Goal: Task Accomplishment & Management: Complete application form

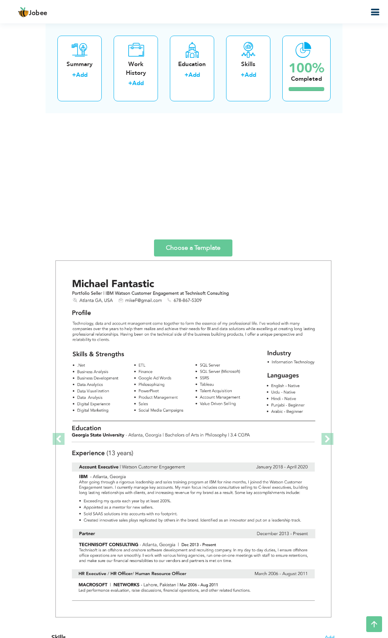
scroll to position [6159, 0]
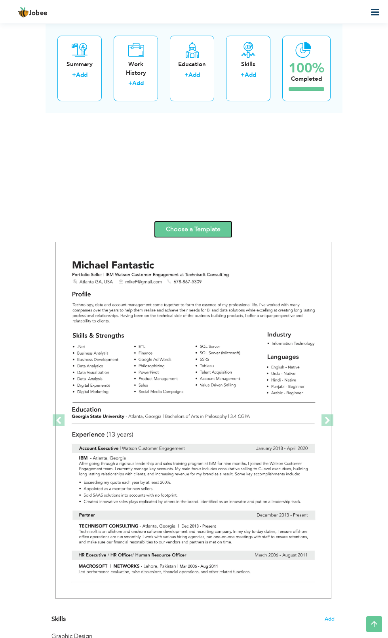
click at [207, 228] on link "Choose a Template" at bounding box center [193, 229] width 78 height 17
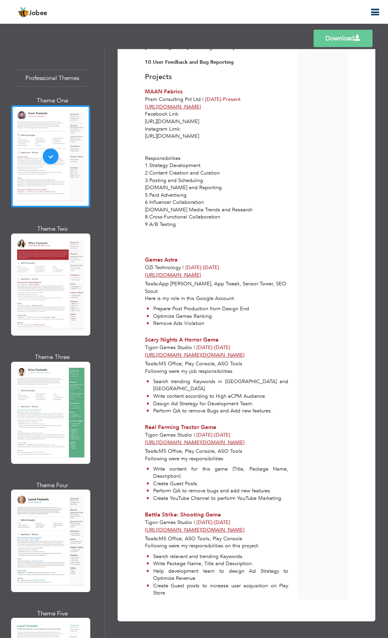
scroll to position [2295, 0]
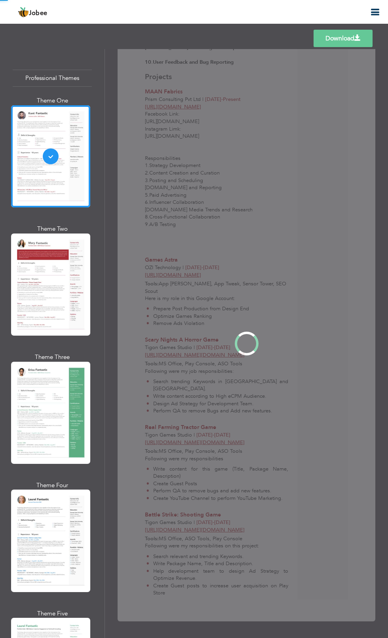
click at [55, 417] on div "Professional Themes Theme One Theme Two Theme Three Theme Four" at bounding box center [194, 343] width 388 height 589
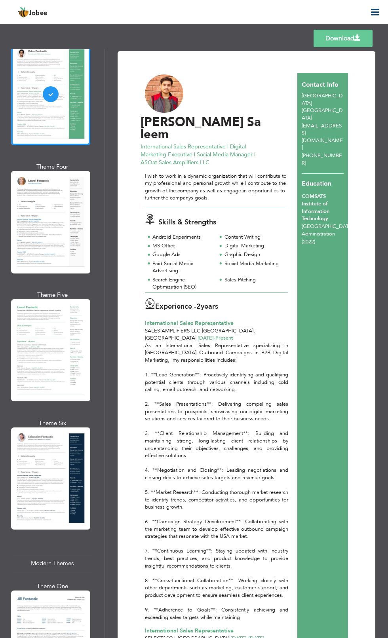
scroll to position [318, 0]
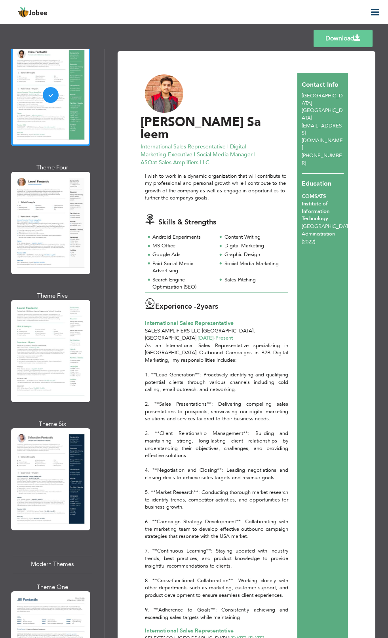
click at [66, 340] on div at bounding box center [50, 351] width 79 height 102
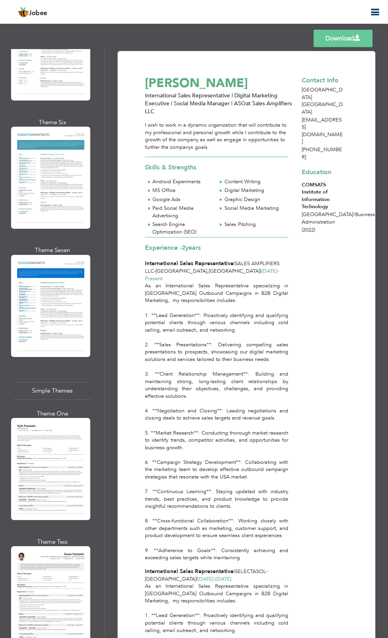
scroll to position [2844, 0]
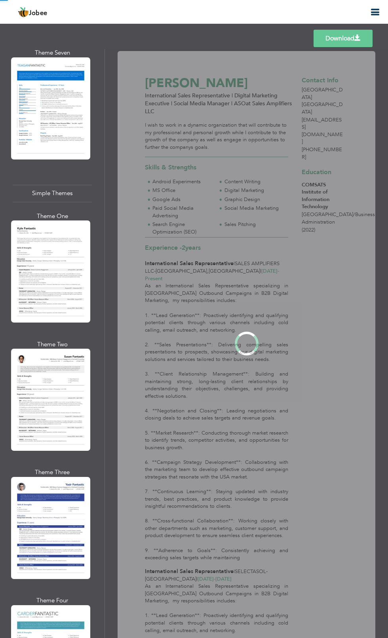
click at [59, 440] on div "Professional Themes Theme One Theme Two Theme Three Theme Four" at bounding box center [194, 343] width 388 height 589
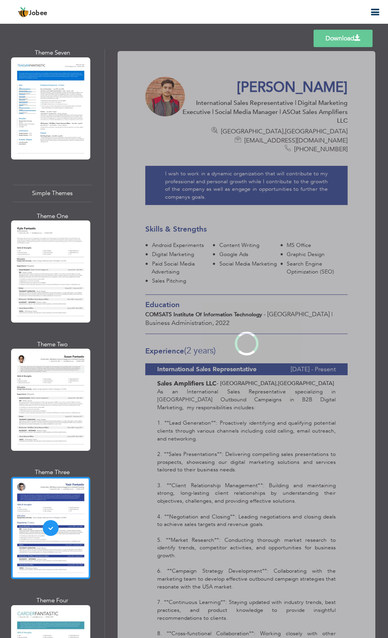
click at [57, 564] on div "Professional Themes Theme One Theme Two Theme Three Theme Four" at bounding box center [194, 343] width 388 height 589
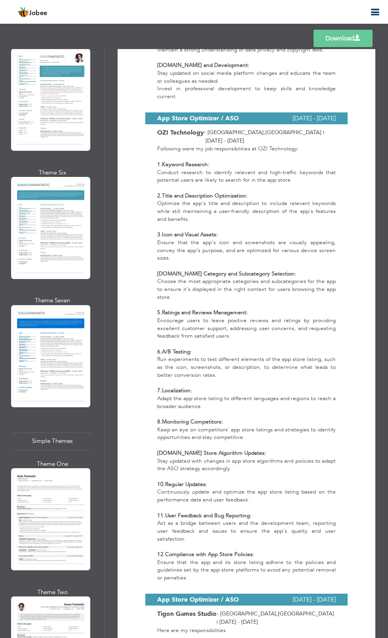
scroll to position [2513, 0]
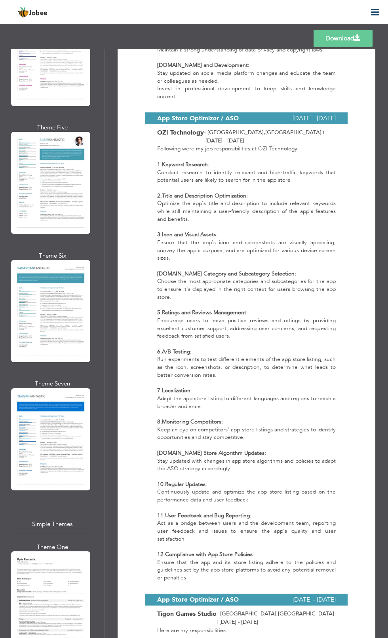
click at [68, 374] on div "Professional Themes Theme One Theme Two Theme Three Theme Four" at bounding box center [194, 343] width 388 height 589
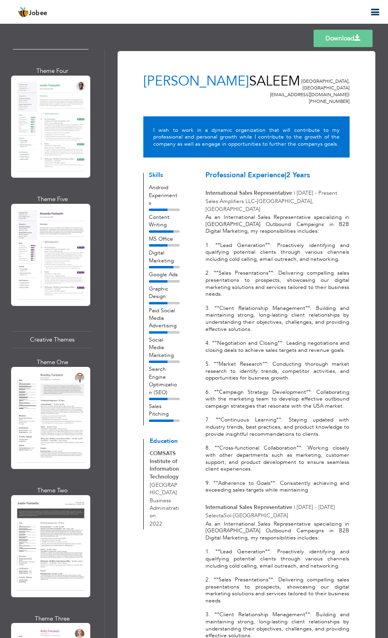
scroll to position [1753, 0]
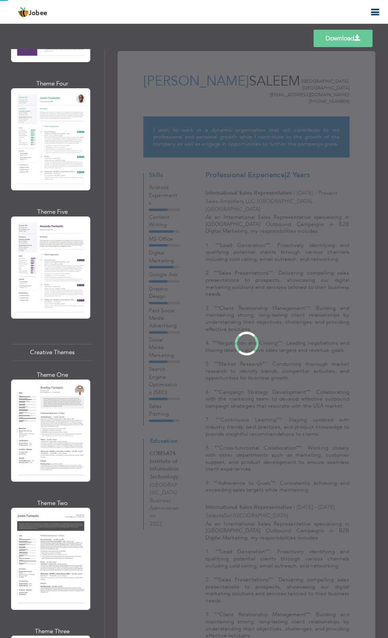
click at [64, 501] on div "Professional Themes Theme One Theme Two Theme Three Theme Four" at bounding box center [194, 343] width 388 height 589
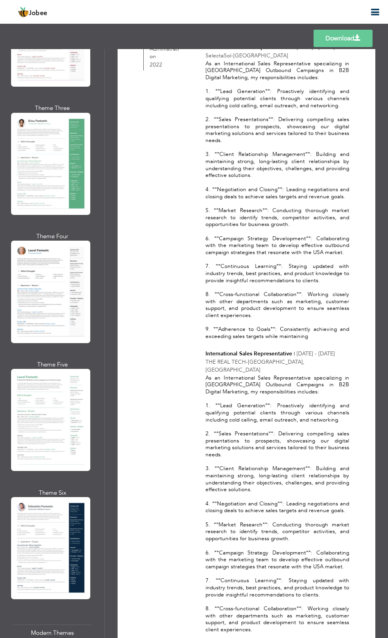
scroll to position [0, 0]
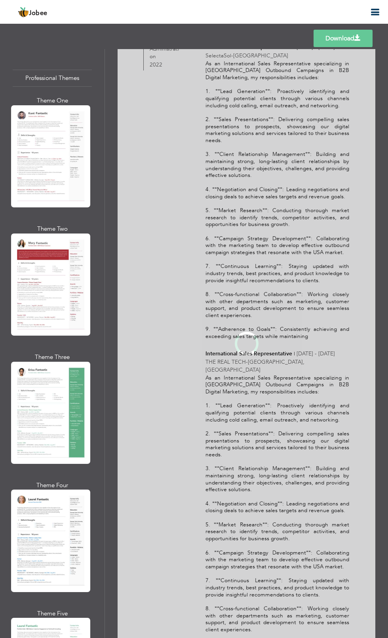
click at [78, 305] on div "Professional Themes Theme One Theme Two Theme Three Theme Four" at bounding box center [194, 343] width 388 height 589
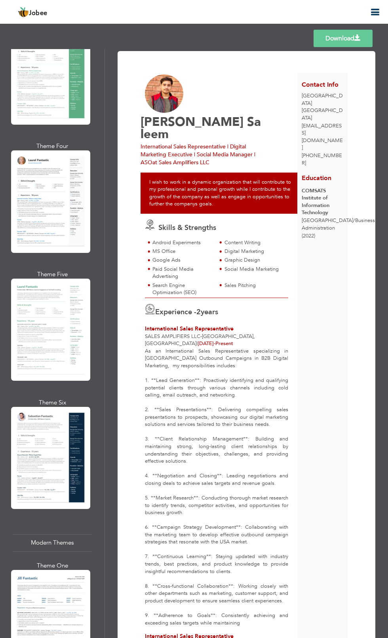
scroll to position [342, 0]
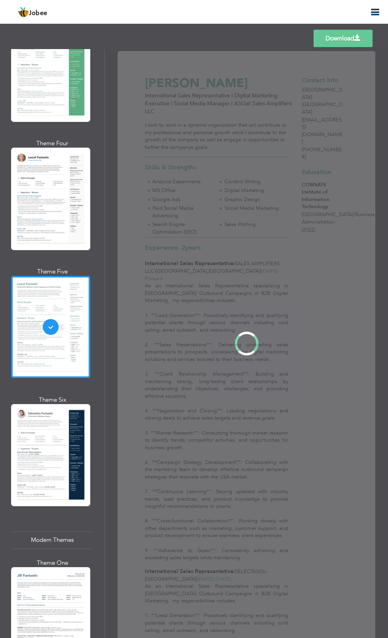
click at [77, 320] on div "Professional Themes Theme One Theme Two Theme Three Theme Four" at bounding box center [194, 343] width 388 height 589
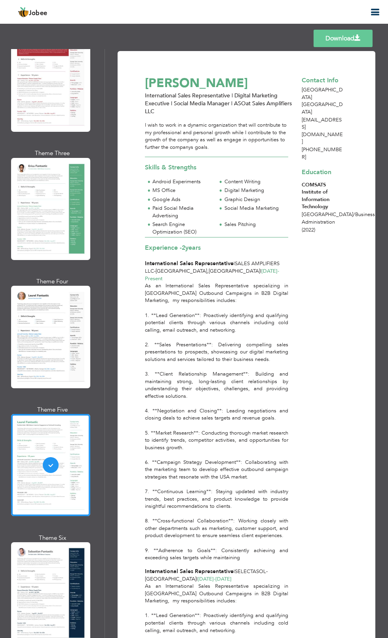
scroll to position [0, 0]
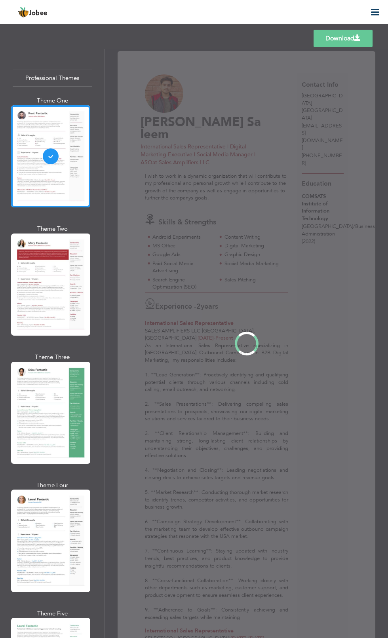
click at [64, 160] on div "Professional Themes Theme One Theme Two Theme Three Theme Four" at bounding box center [194, 343] width 388 height 589
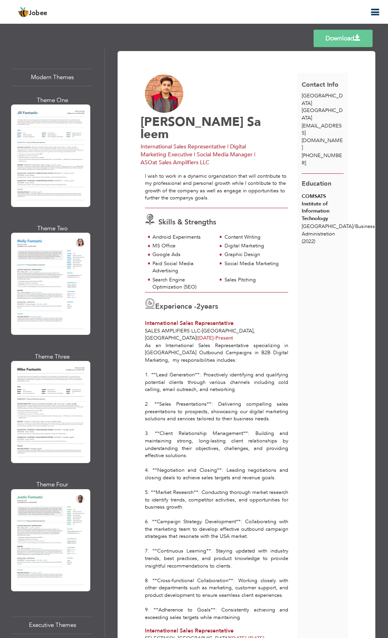
scroll to position [823, 0]
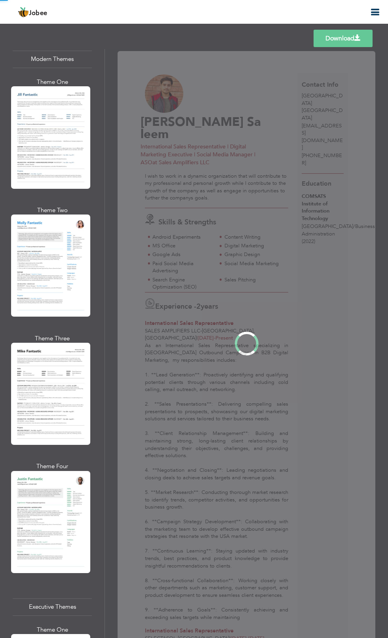
click at [69, 264] on div "Professional Themes Theme One Theme Two Theme Three Theme Four" at bounding box center [194, 343] width 388 height 589
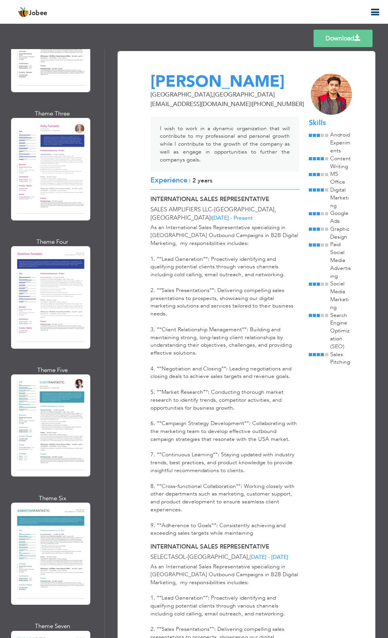
scroll to position [2272, 0]
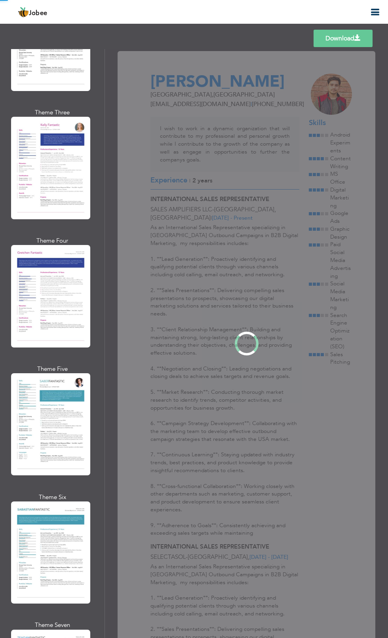
click at [74, 245] on div "Professional Themes Theme One Theme Two Theme Three Theme Four" at bounding box center [194, 343] width 388 height 589
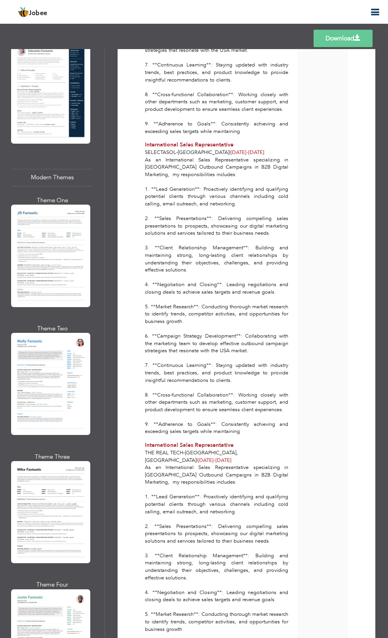
scroll to position [701, 0]
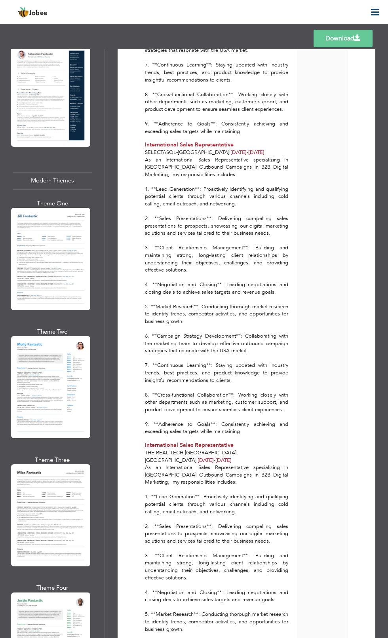
click at [29, 227] on div "Professional Themes Theme One Theme Two Theme Three Theme Four" at bounding box center [194, 343] width 388 height 589
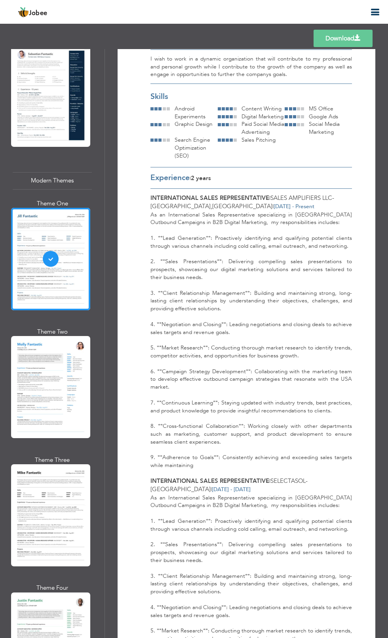
scroll to position [0, 0]
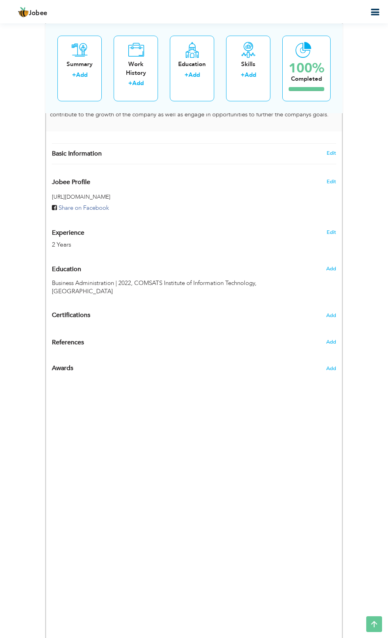
scroll to position [285, 0]
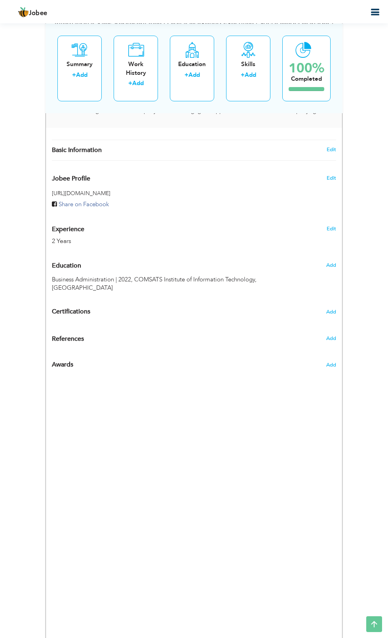
type input "[PERSON_NAME]"
type input "Saleem"
type input "[PHONE_NUMBER]"
select select "number:166"
type input "[GEOGRAPHIC_DATA]"
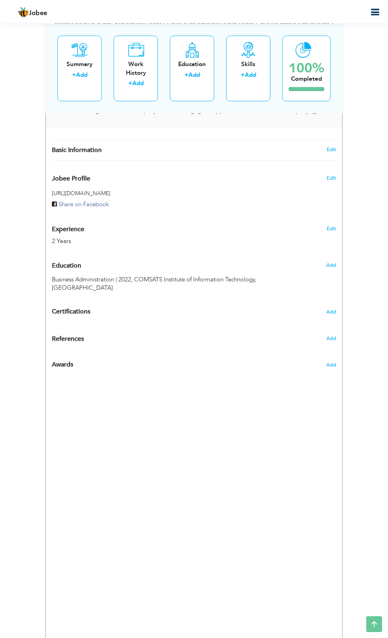
select select "number:4"
type input "Sales Amplifiers LLC"
type input "International Sales Representative | Digital Marketing Executive | Social Media…"
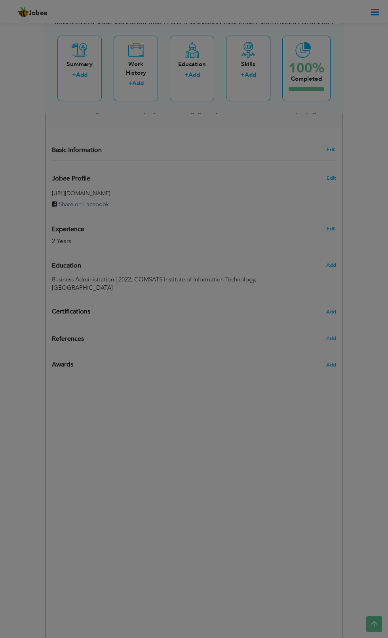
click at [0, 0] on div "× Profile Contact Information * First Name Ahmed * Last Name Saleem" at bounding box center [0, 0] width 0 height 0
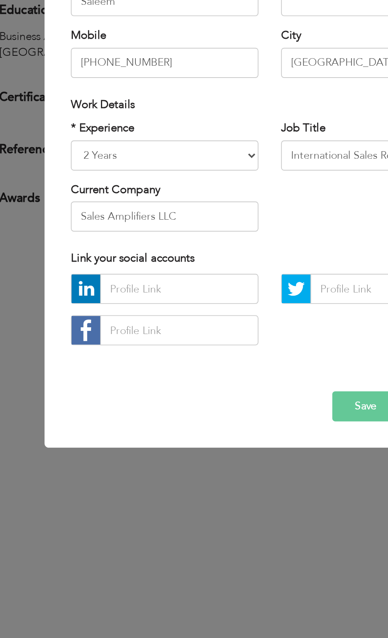
scroll to position [302, 0]
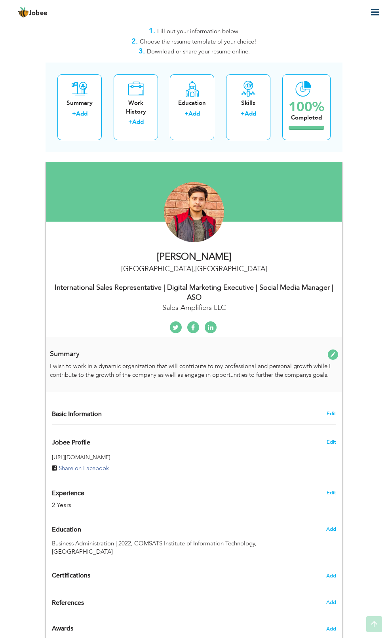
scroll to position [14, 0]
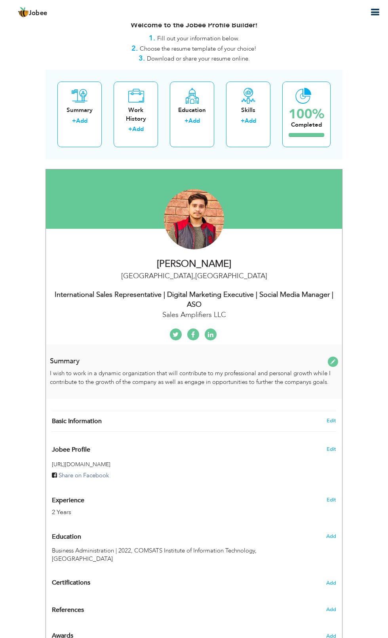
type input "[PERSON_NAME]"
type input "Saleem"
type input "[PHONE_NUMBER]"
select select "number:166"
type input "[GEOGRAPHIC_DATA]"
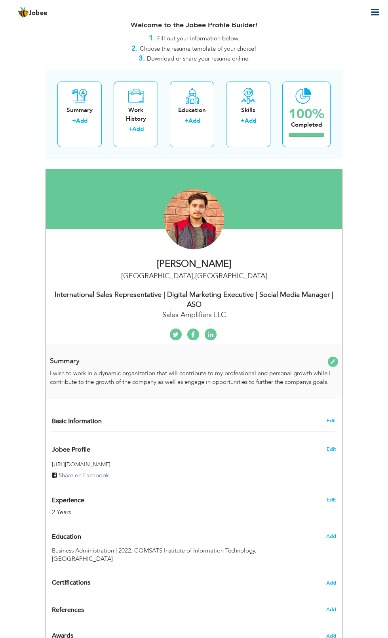
select select "number:4"
type input "Sales Amplifiers LLC"
type input "International Sales Representative | Digital Marketing Executive | Social Media…"
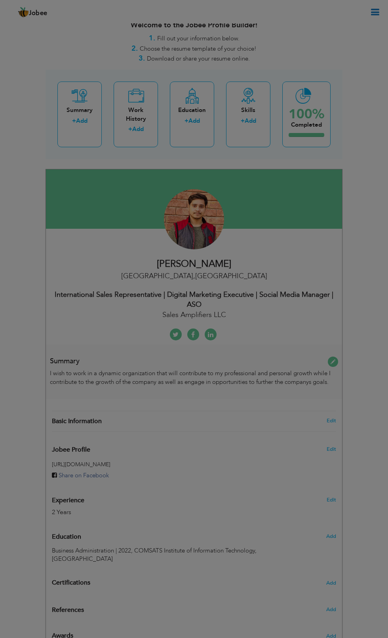
click at [333, 420] on div at bounding box center [194, 319] width 388 height 638
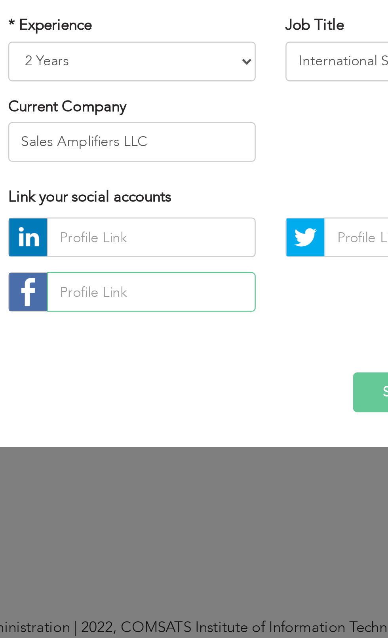
click at [149, 413] on input "text" at bounding box center [146, 417] width 83 height 16
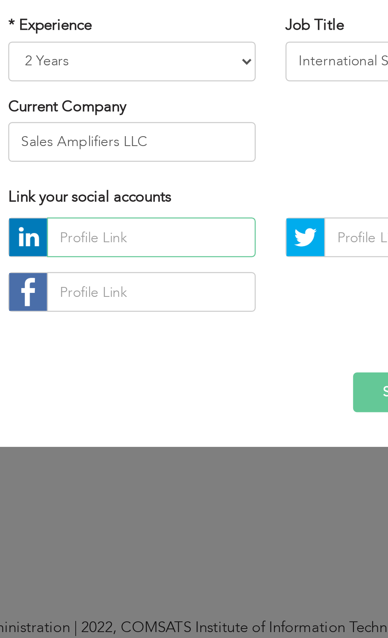
click at [121, 393] on input "text" at bounding box center [146, 395] width 83 height 16
paste input "https://www.linkedin.com/in/ahmed-saleem-79966b252?utm_source=share&utm_campaig…"
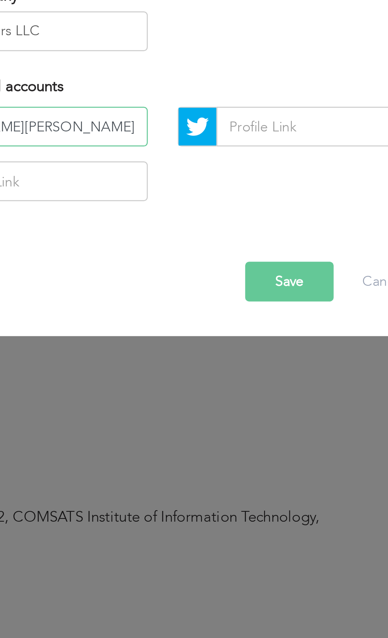
type input "https://www.linkedin.com/in/ahmed-saleem-79966b252?utm_source=share&utm_campaig…"
click at [241, 459] on button "Save" at bounding box center [244, 457] width 35 height 16
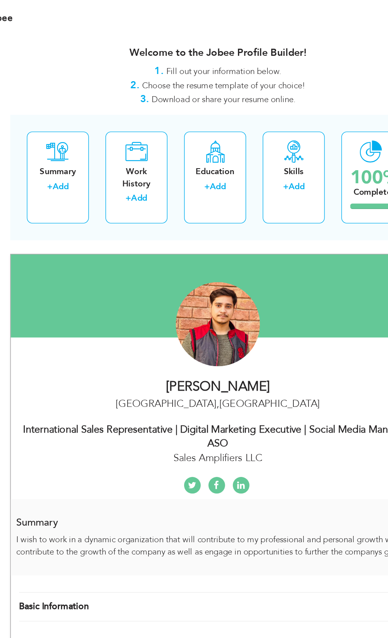
scroll to position [0, 0]
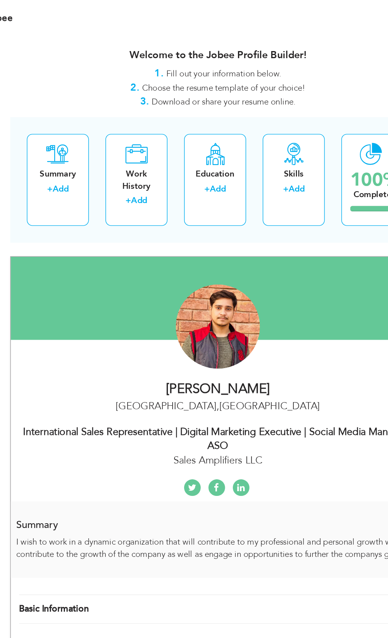
click at [73, 118] on div "Summary + Add" at bounding box center [79, 129] width 44 height 66
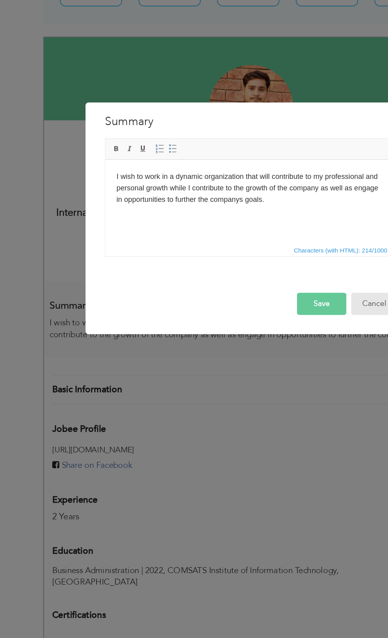
click at [275, 375] on button "Cancel" at bounding box center [281, 374] width 33 height 16
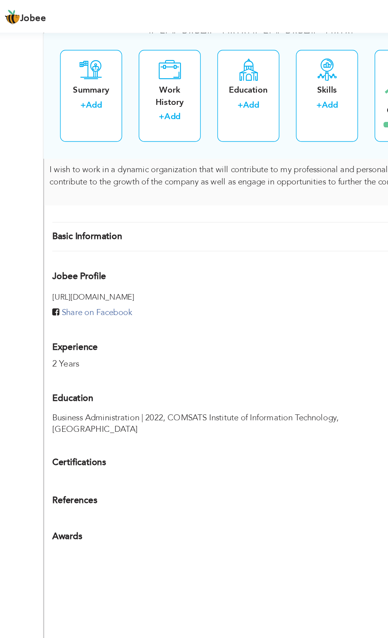
scroll to position [265, 0]
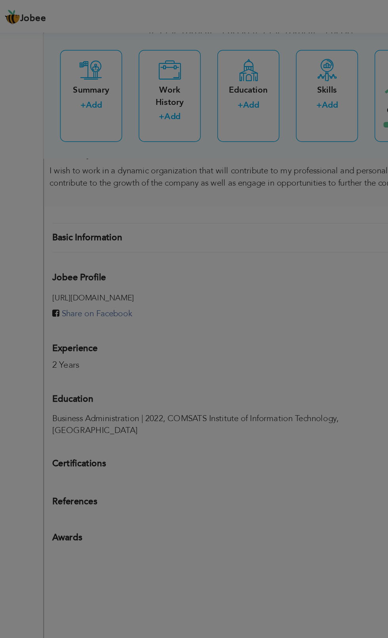
click at [65, 170] on div at bounding box center [194, 319] width 388 height 638
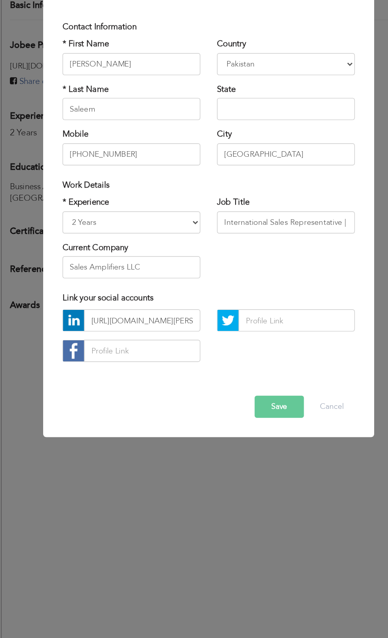
click at [0, 0] on span "button" at bounding box center [0, 0] width 0 height 0
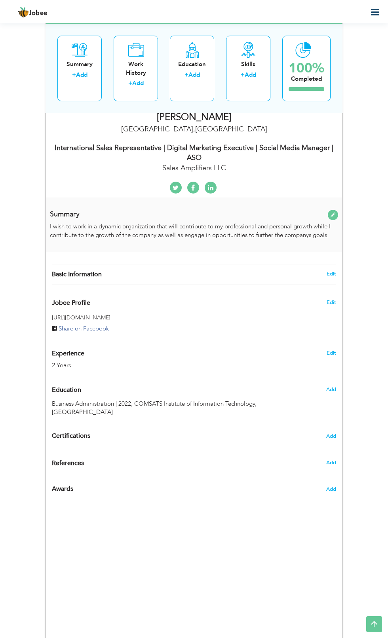
scroll to position [162, 0]
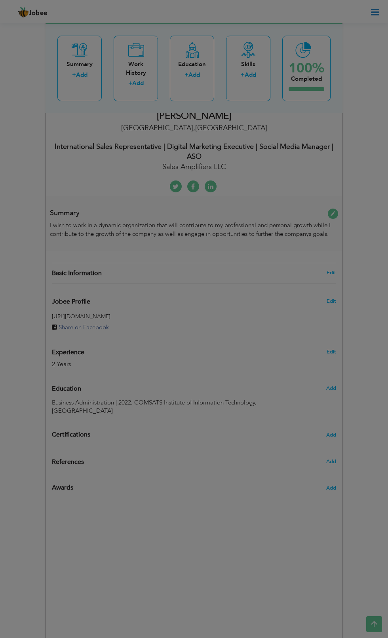
click at [0, 0] on div "× Profile Contact Information * First Name Ahmed * Last Name Saleem" at bounding box center [0, 0] width 0 height 0
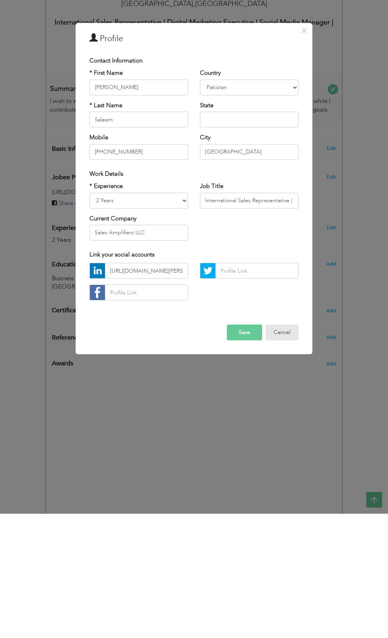
click at [282, 461] on button "Cancel" at bounding box center [281, 457] width 33 height 16
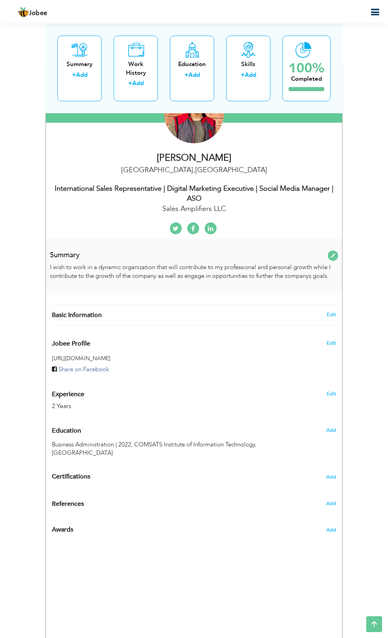
scroll to position [118, 0]
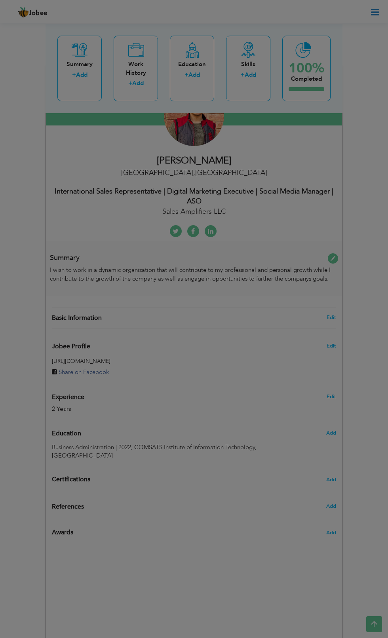
click at [0, 0] on div "× Profile Contact Information * First Name Ahmed * Last Name Saleem" at bounding box center [0, 0] width 0 height 0
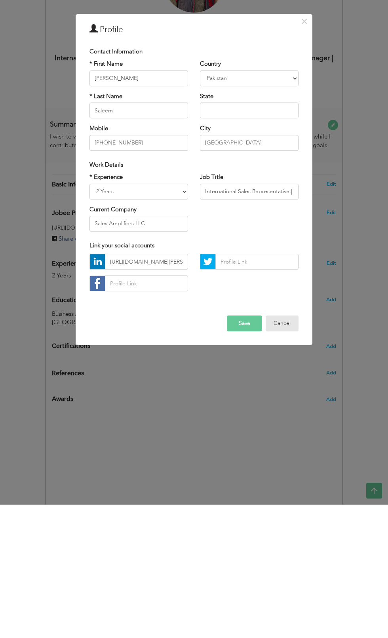
click at [291, 458] on button "Cancel" at bounding box center [281, 457] width 33 height 16
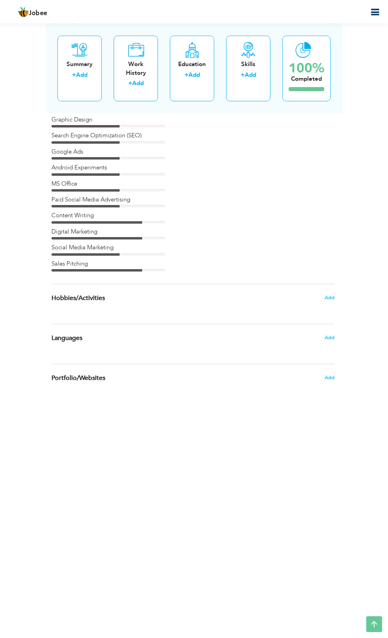
scroll to position [7409, 0]
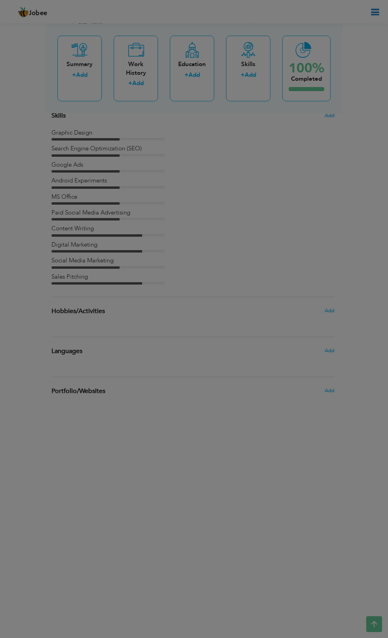
click at [0, 0] on div "× Languages Enter languages spoken below. Save Cancel" at bounding box center [0, 0] width 0 height 0
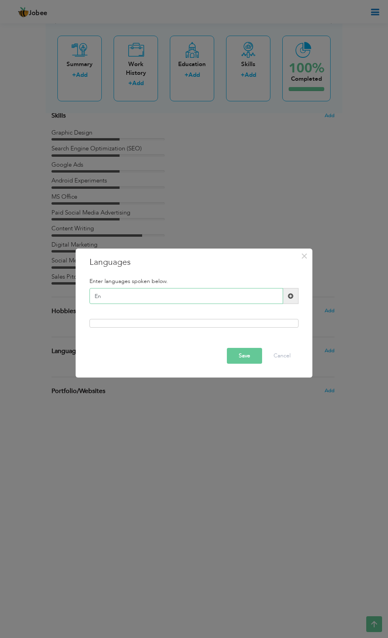
type input "E"
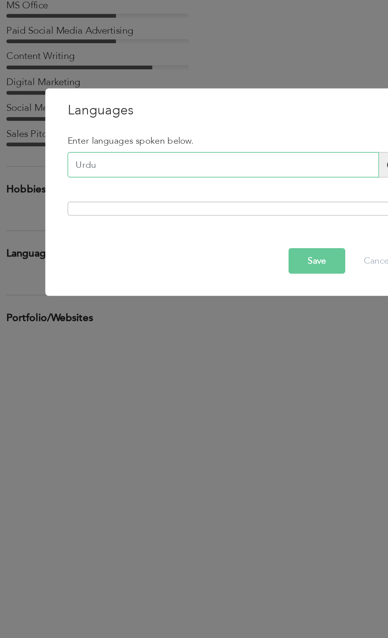
type input "Urdu"
click at [240, 359] on button "Save" at bounding box center [244, 356] width 35 height 16
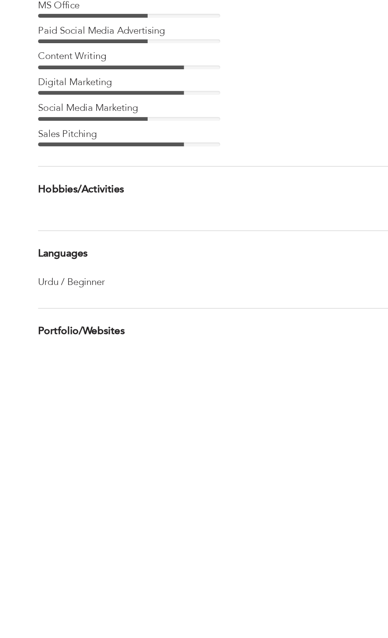
click at [0, 0] on div "× Languages Enter languages spoken below. Save Cancel" at bounding box center [0, 0] width 0 height 0
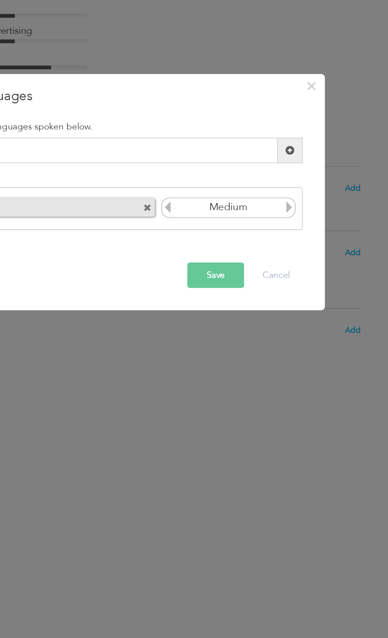
click at [292, 322] on icon at bounding box center [289, 322] width 7 height 7
click at [290, 322] on icon at bounding box center [289, 322] width 7 height 7
click at [292, 320] on icon at bounding box center [289, 322] width 7 height 7
click at [252, 370] on button "Save" at bounding box center [244, 365] width 35 height 16
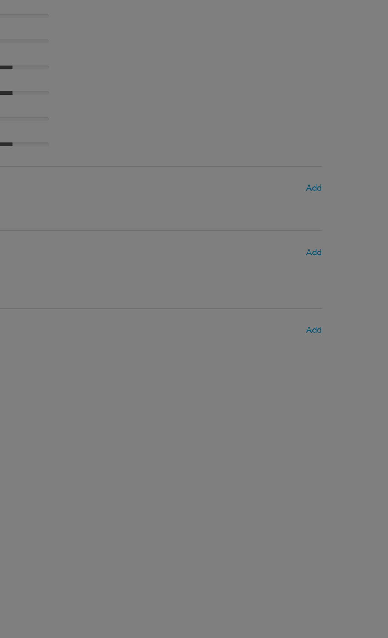
click at [0, 0] on div "× Languages Enter languages spoken below. Urdu Native Save Cancel" at bounding box center [0, 0] width 0 height 0
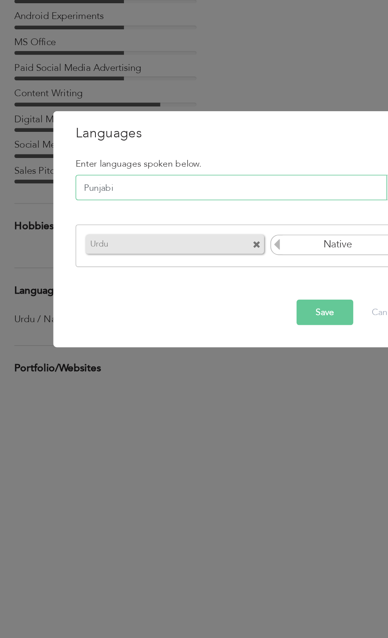
type input "Punjabi"
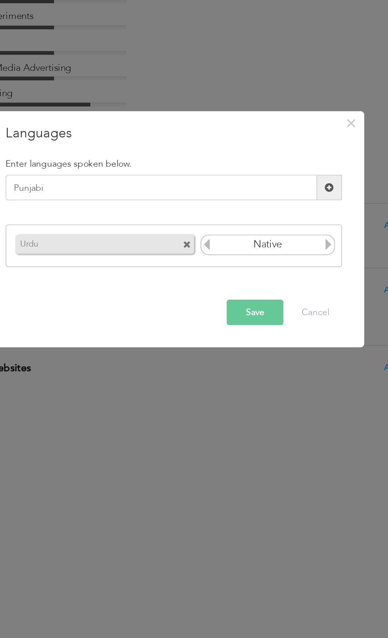
click at [246, 366] on button "Save" at bounding box center [244, 365] width 35 height 16
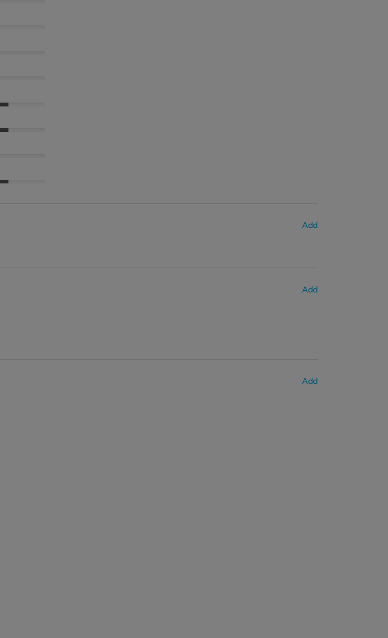
click at [0, 0] on div "× Languages Enter languages spoken below. Urdu Native Punjabi Save" at bounding box center [0, 0] width 0 height 0
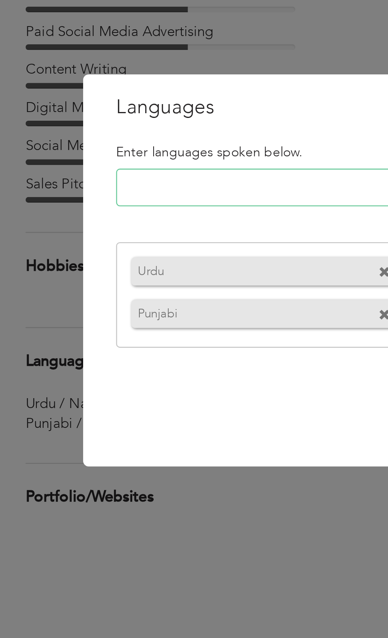
click at [102, 275] on input "text" at bounding box center [185, 278] width 193 height 16
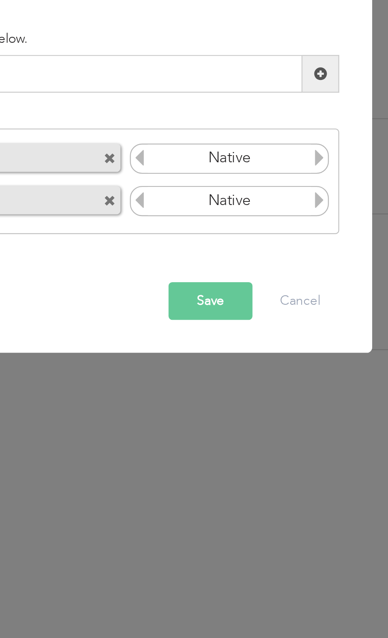
click at [241, 376] on button "Save" at bounding box center [244, 374] width 35 height 16
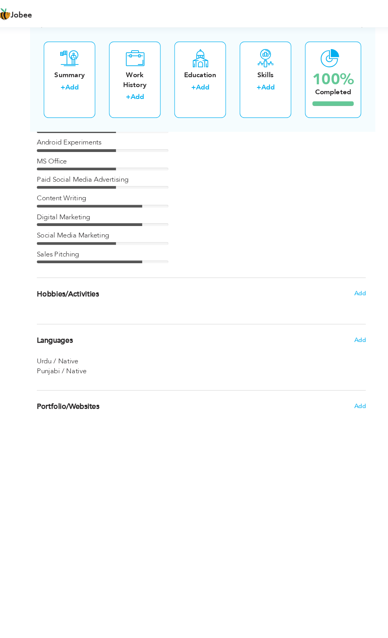
scroll to position [7467, 0]
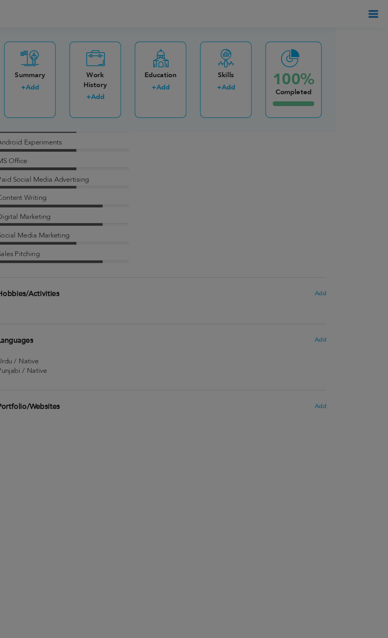
click at [0, 0] on div "× Languages Enter languages spoken below. Urdu Native Punjabi Native" at bounding box center [0, 0] width 0 height 0
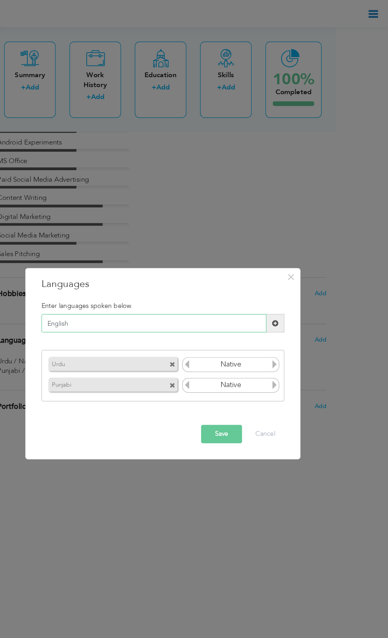
type input "English"
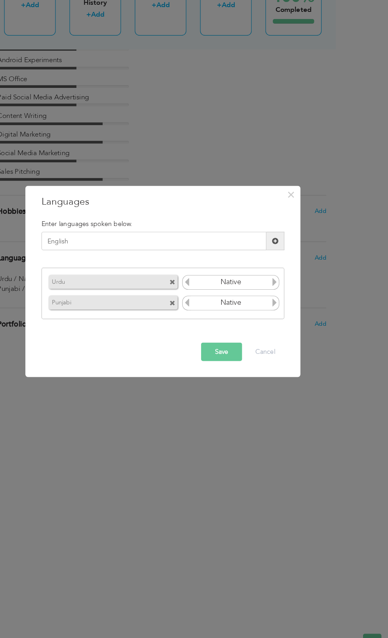
click at [237, 379] on button "Save" at bounding box center [244, 374] width 35 height 16
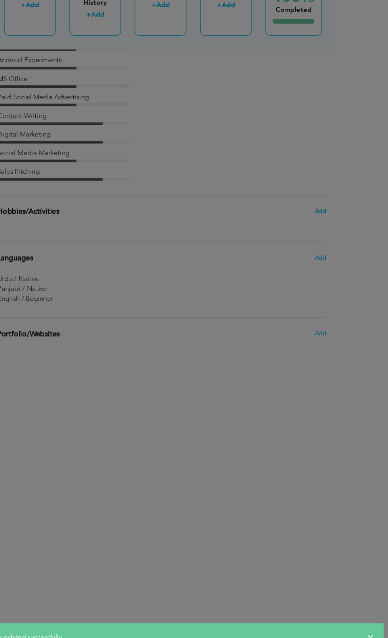
click at [0, 0] on div "× Languages Enter languages spoken below. Urdu Native Punjabi Native" at bounding box center [0, 0] width 0 height 0
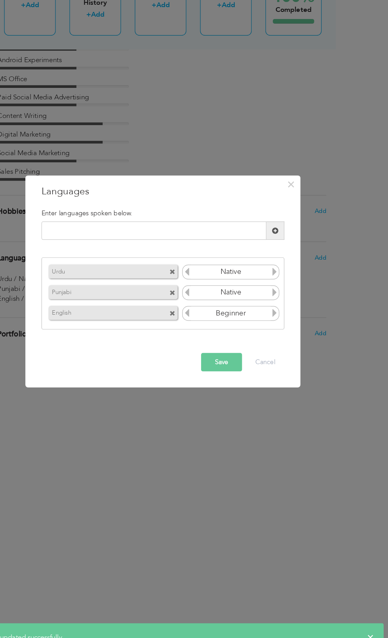
click at [293, 305] on icon at bounding box center [289, 304] width 7 height 7
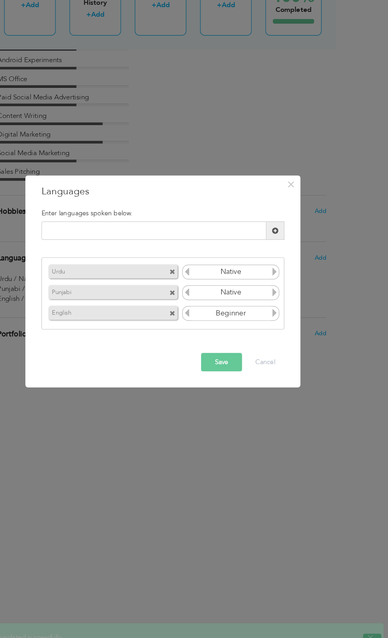
click at [290, 305] on icon at bounding box center [289, 304] width 7 height 7
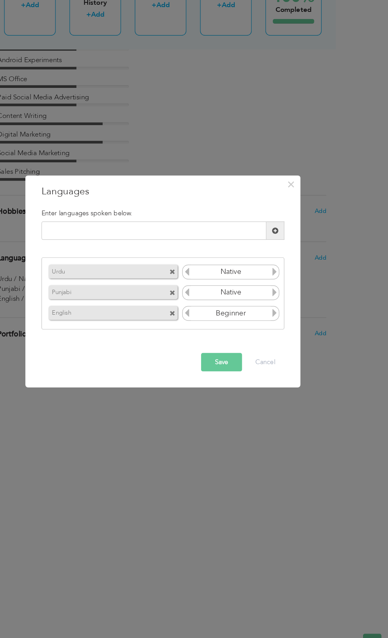
click at [279, 308] on input "Native" at bounding box center [252, 305] width 68 height 12
click at [290, 306] on icon at bounding box center [289, 304] width 7 height 7
click at [288, 301] on icon at bounding box center [289, 304] width 7 height 7
click at [283, 307] on input "Native" at bounding box center [252, 305] width 68 height 12
click at [290, 340] on icon at bounding box center [289, 339] width 7 height 7
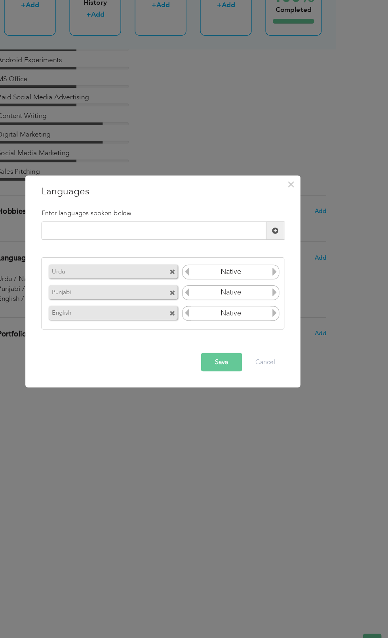
click at [290, 340] on icon at bounding box center [289, 339] width 7 height 7
click at [290, 341] on icon at bounding box center [289, 339] width 7 height 7
click at [290, 340] on icon at bounding box center [289, 339] width 7 height 7
click at [214, 340] on icon at bounding box center [214, 339] width 7 height 7
click at [214, 341] on icon at bounding box center [214, 339] width 7 height 7
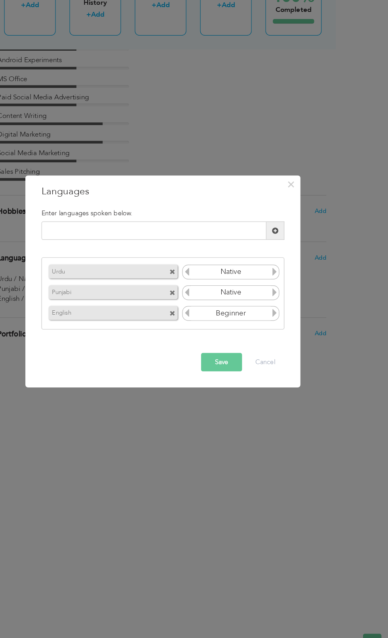
click at [214, 340] on icon at bounding box center [214, 339] width 7 height 7
click at [303, 339] on div "Enter languages spoken below. Please enter a valid language." at bounding box center [193, 302] width 221 height 115
click at [290, 340] on icon at bounding box center [289, 339] width 7 height 7
click at [241, 384] on button "Save" at bounding box center [244, 383] width 35 height 16
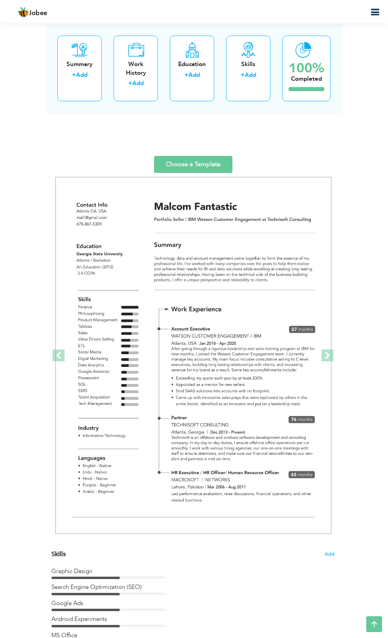
scroll to position [6951, 0]
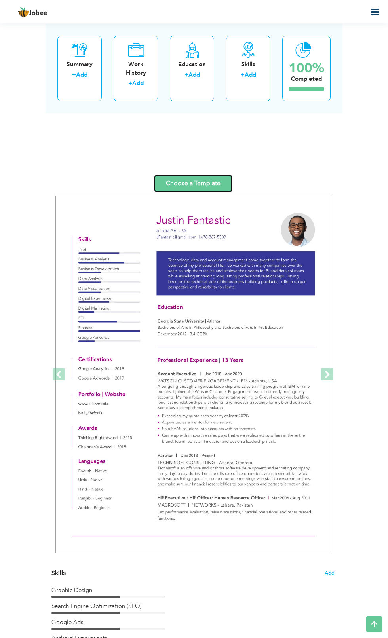
click at [191, 183] on link "Choose a Template" at bounding box center [193, 183] width 78 height 17
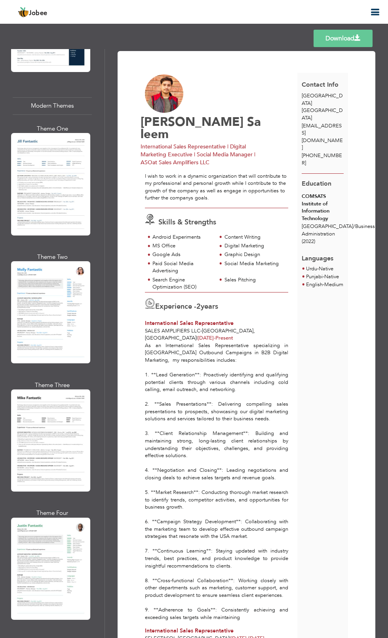
scroll to position [781, 0]
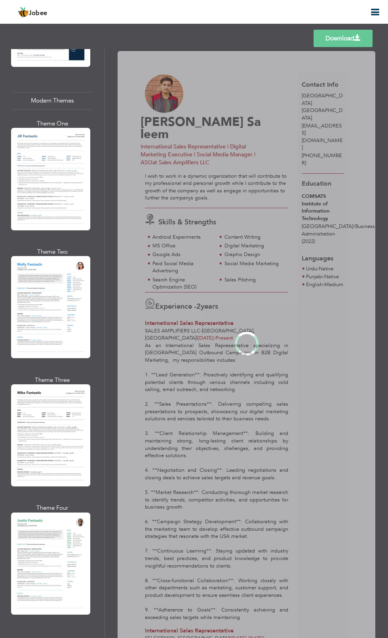
click at [27, 292] on div "Professional Themes Theme One Theme Two Theme Three Theme Four" at bounding box center [194, 343] width 388 height 589
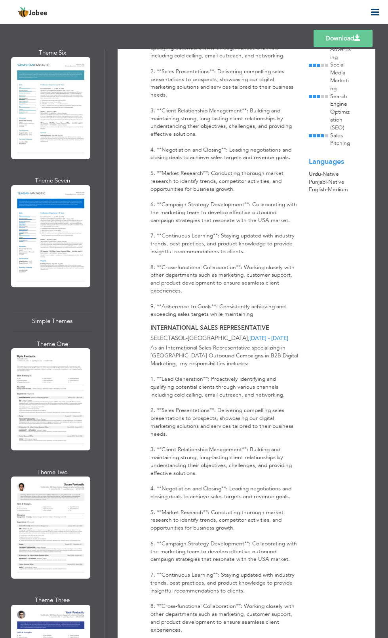
scroll to position [2844, 0]
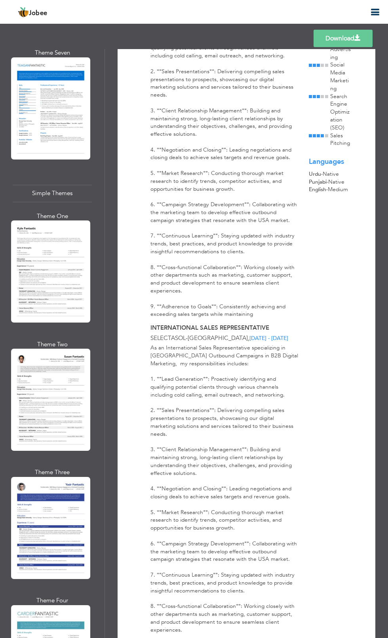
click at [29, 553] on div "Professional Themes Theme One Theme Two Theme Three Theme Four" at bounding box center [194, 343] width 388 height 589
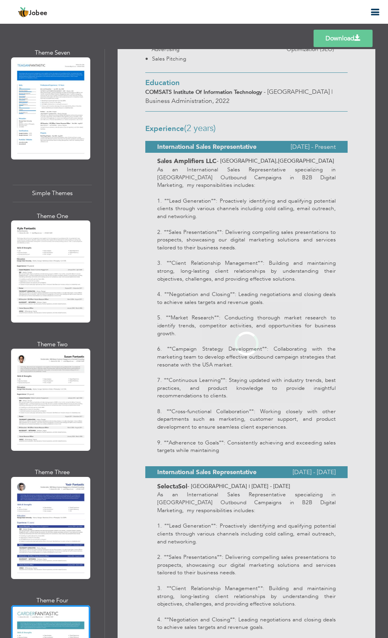
scroll to position [0, 0]
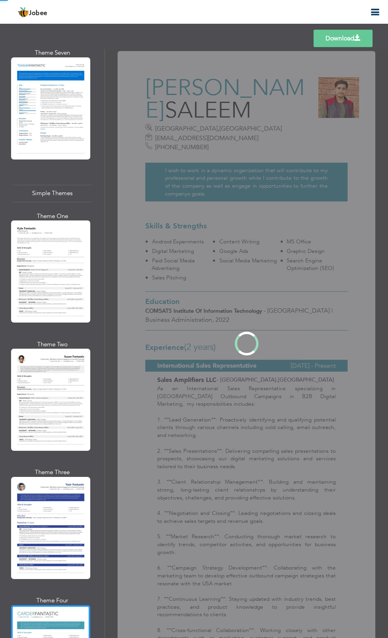
click at [35, 459] on div "Professional Themes Theme One Theme Two Theme Three Theme Four" at bounding box center [194, 343] width 388 height 589
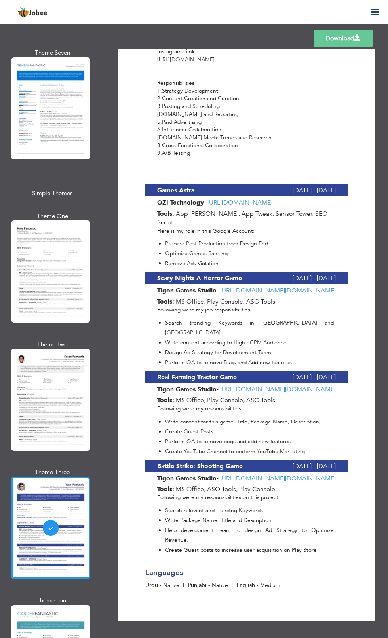
scroll to position [2658, 0]
click at [15, 315] on div "Professional Themes Theme One Theme Two Theme Three Theme Four" at bounding box center [194, 343] width 388 height 589
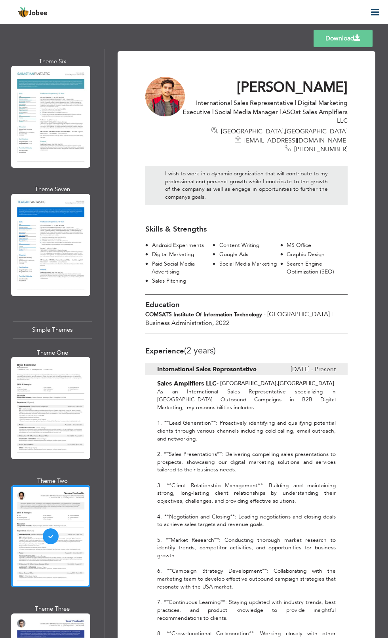
scroll to position [2707, 0]
click at [15, 335] on div "Professional Themes Theme One Theme Two Theme Three Theme Four" at bounding box center [194, 343] width 388 height 589
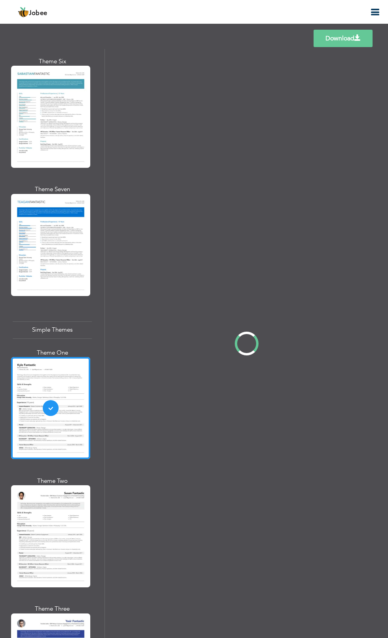
click at [31, 556] on div "Professional Themes Theme One Theme Two Theme Three Theme Four" at bounding box center [194, 343] width 388 height 589
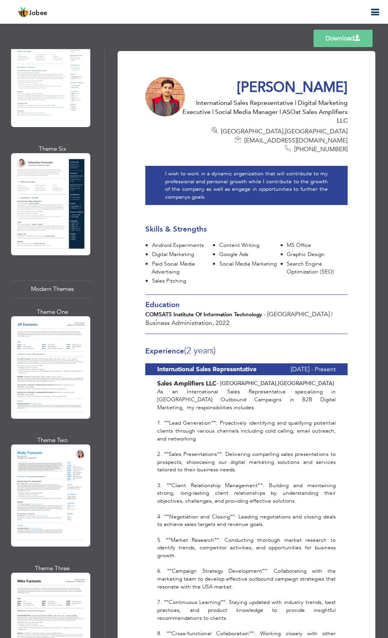
scroll to position [588, 0]
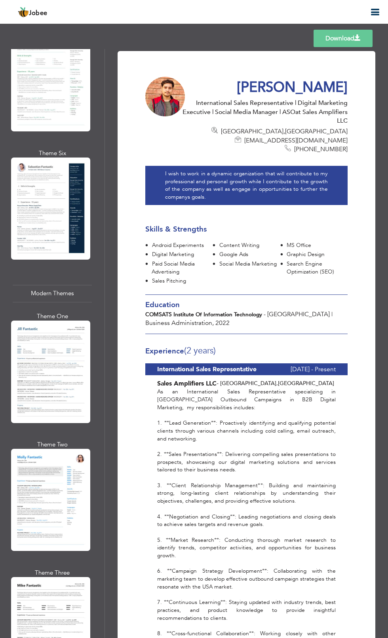
click at [26, 455] on div "Professional Themes Theme One Theme Two Theme Three Theme Four" at bounding box center [194, 343] width 388 height 589
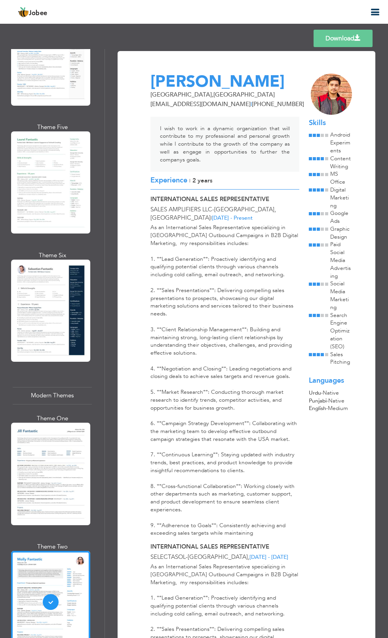
scroll to position [486, 0]
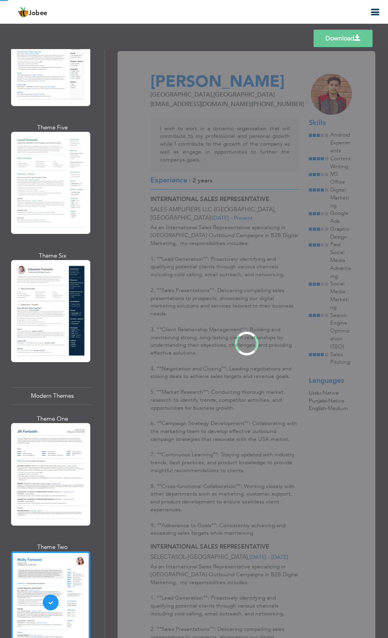
click at [20, 443] on div "Professional Themes Theme One Theme Two Theme Three Theme Four" at bounding box center [194, 343] width 388 height 589
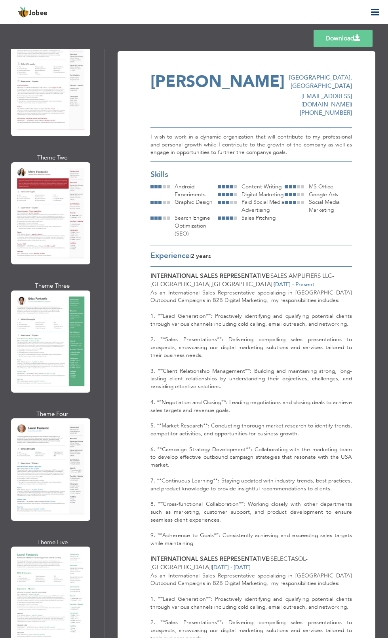
scroll to position [0, 0]
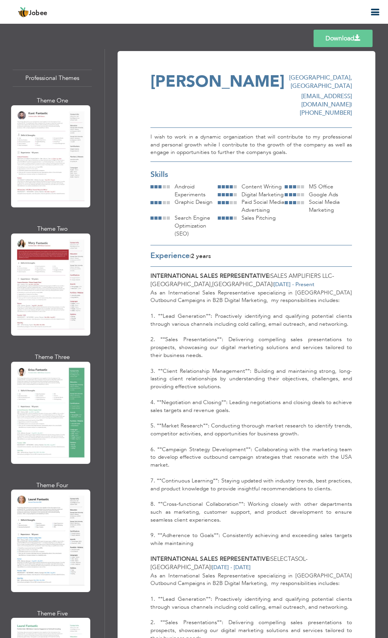
click at [17, 147] on div "Professional Themes Theme One Theme Two Theme Three Theme Four" at bounding box center [194, 343] width 388 height 589
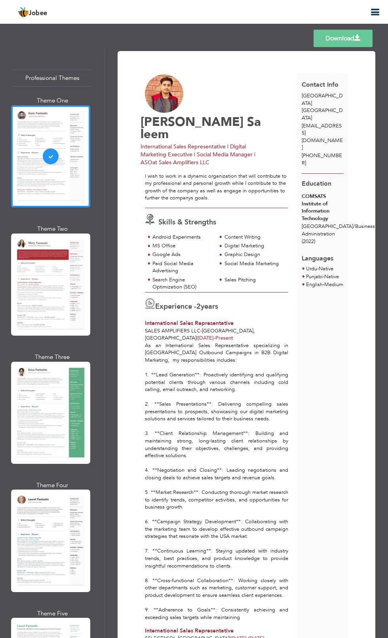
click at [344, 35] on link "Download" at bounding box center [342, 38] width 59 height 17
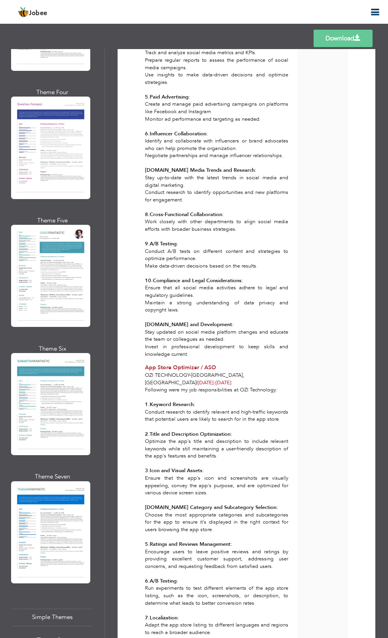
scroll to position [2428, 0]
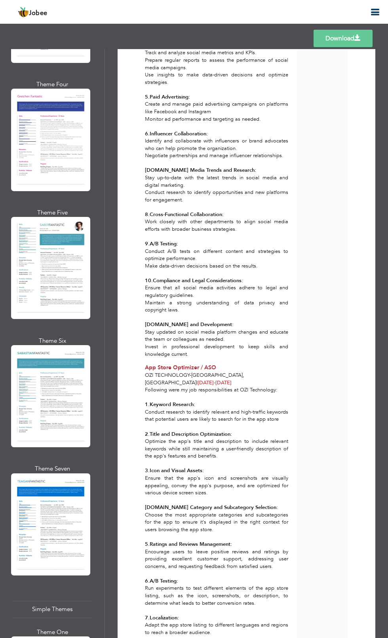
click at [28, 316] on div "Professional Themes Theme One Theme Two Theme Three Theme Four" at bounding box center [194, 343] width 388 height 589
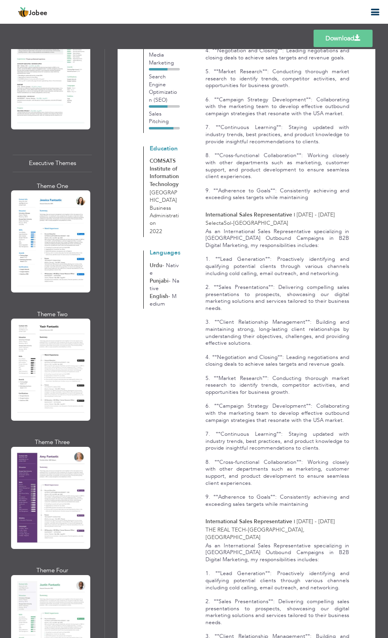
scroll to position [1278, 0]
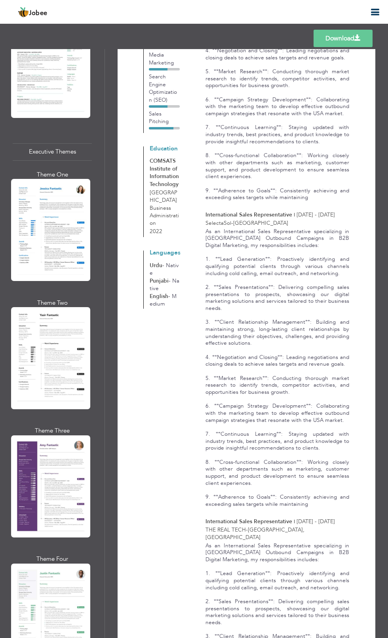
click at [39, 419] on div "Professional Themes Theme One Theme Two Theme Three Theme Four" at bounding box center [194, 343] width 388 height 589
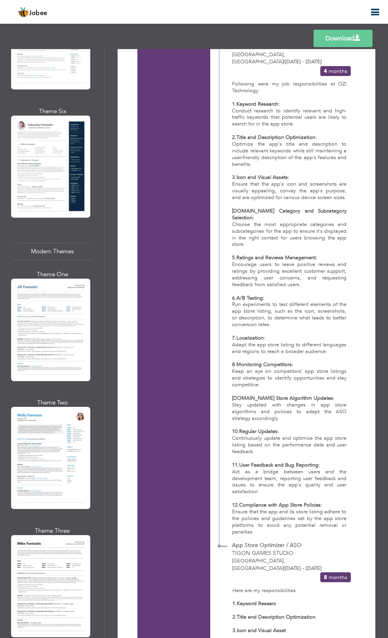
scroll to position [630, 0]
